Goal: Information Seeking & Learning: Learn about a topic

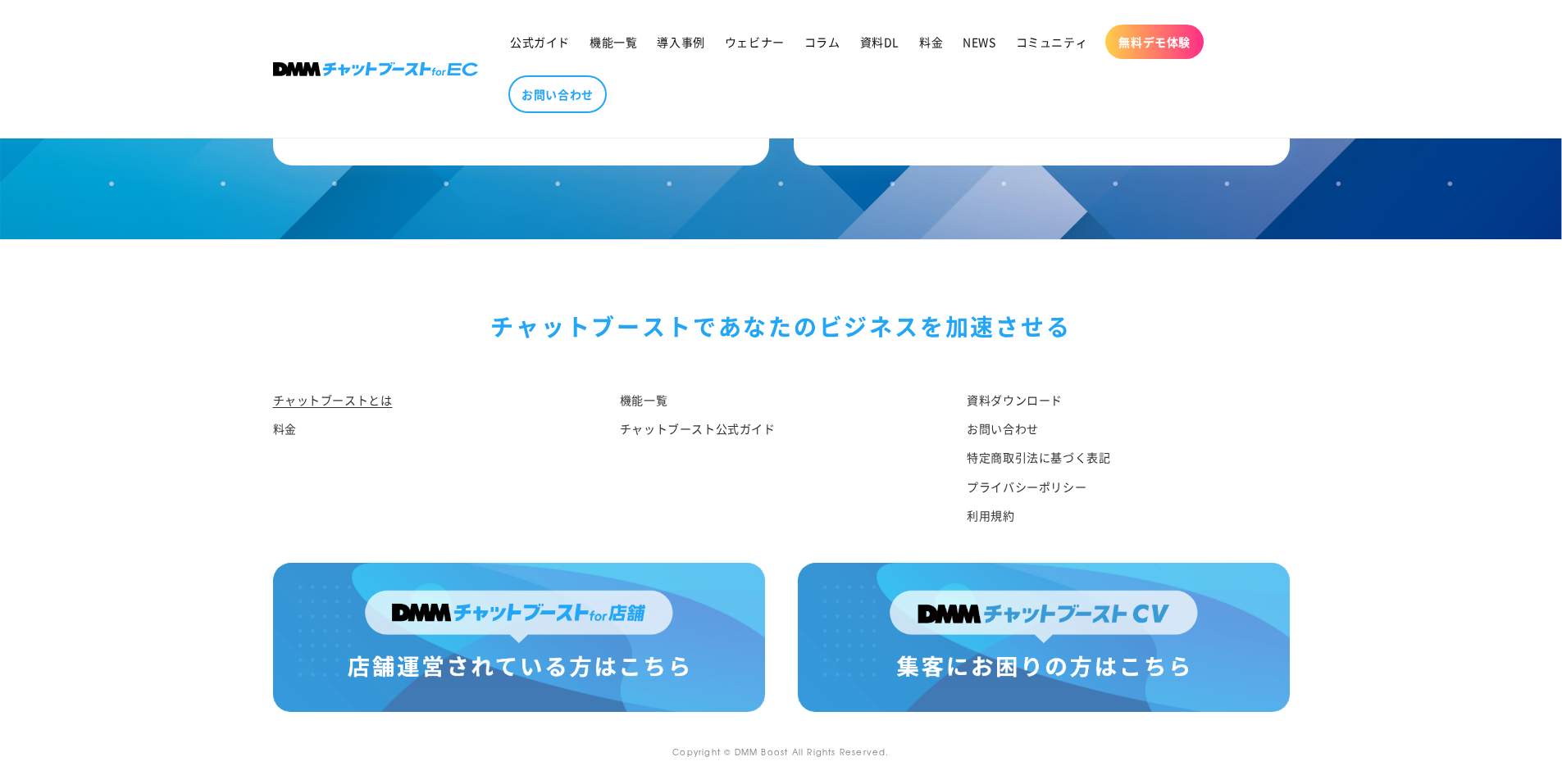
scroll to position [8492, 0]
click at [706, 424] on link "チャットブースト公式ガイド" at bounding box center [698, 429] width 156 height 29
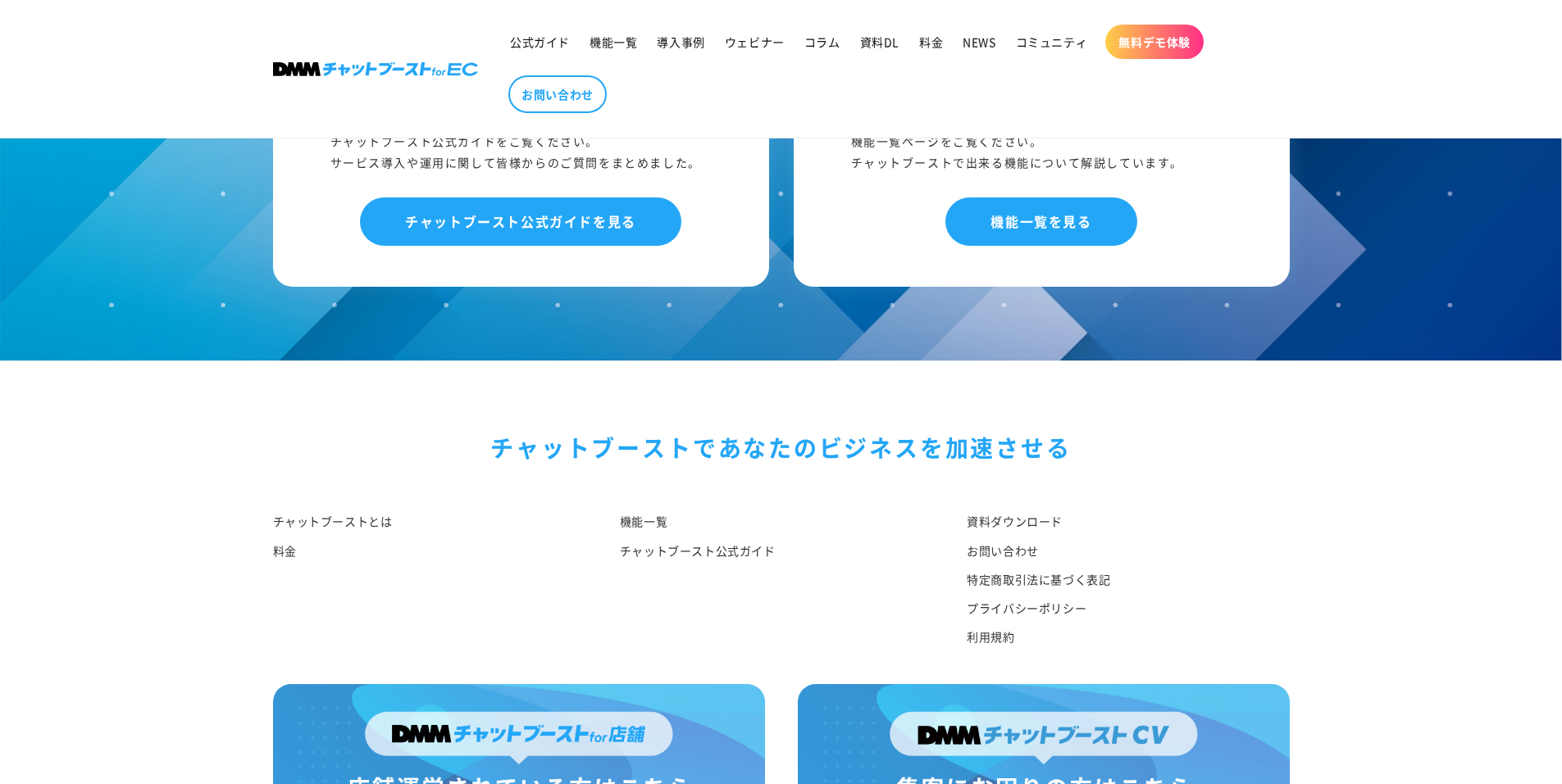
scroll to position [1394, 0]
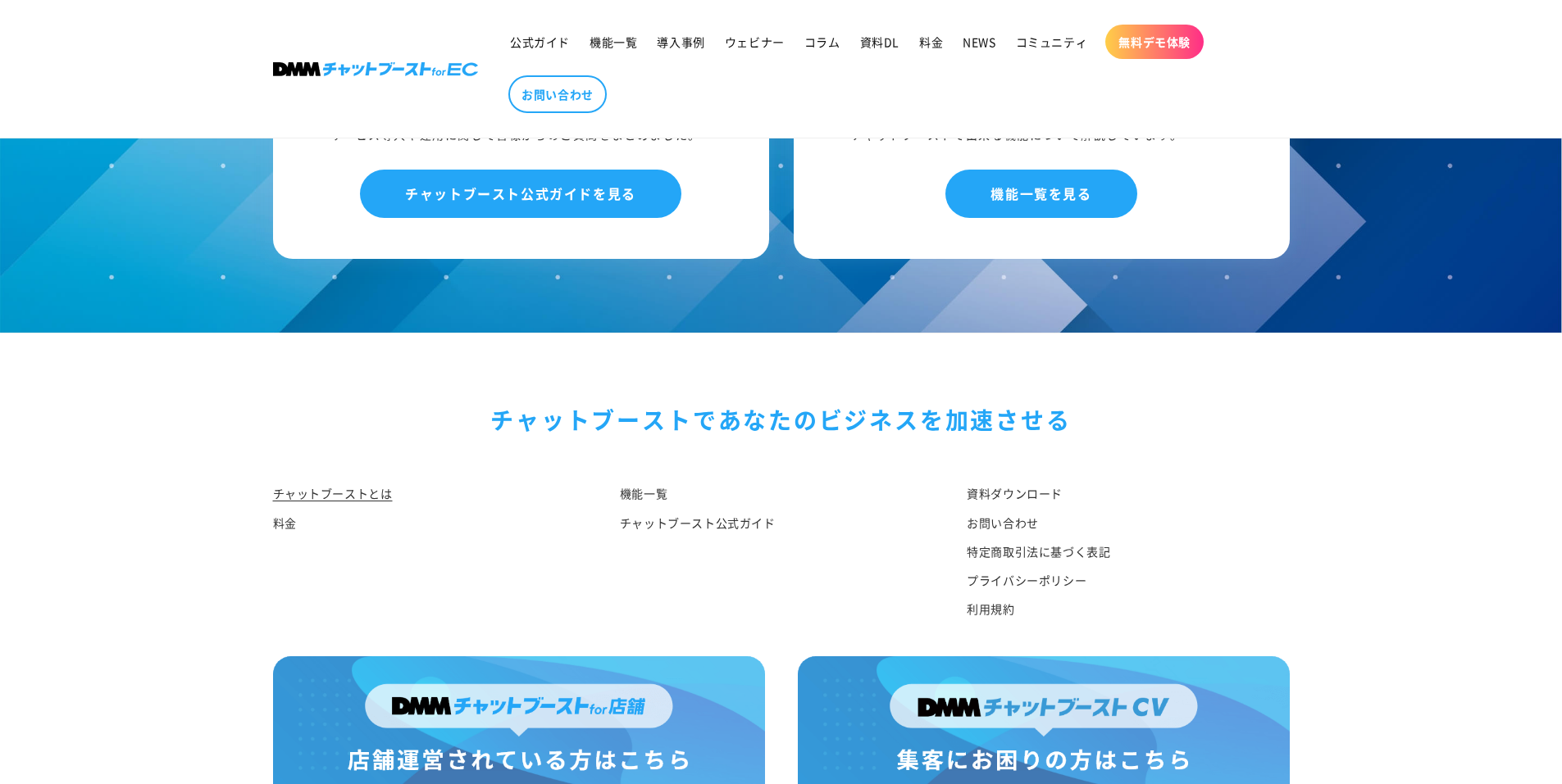
click at [327, 491] on link "チャットブーストとは" at bounding box center [333, 496] width 119 height 25
